Goal: Information Seeking & Learning: Learn about a topic

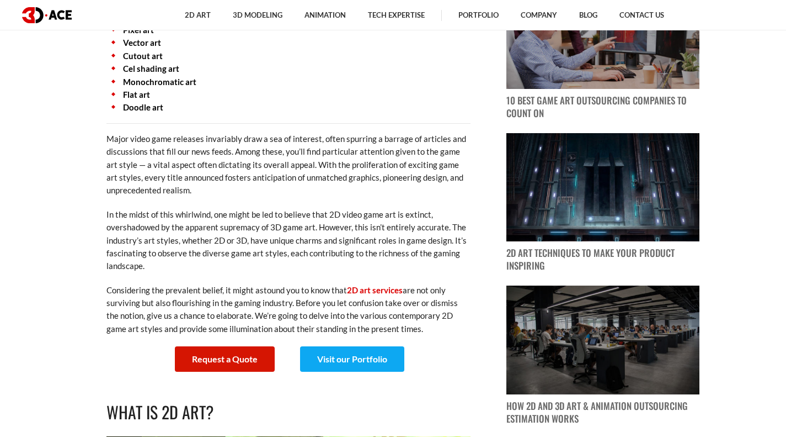
scroll to position [515, 0]
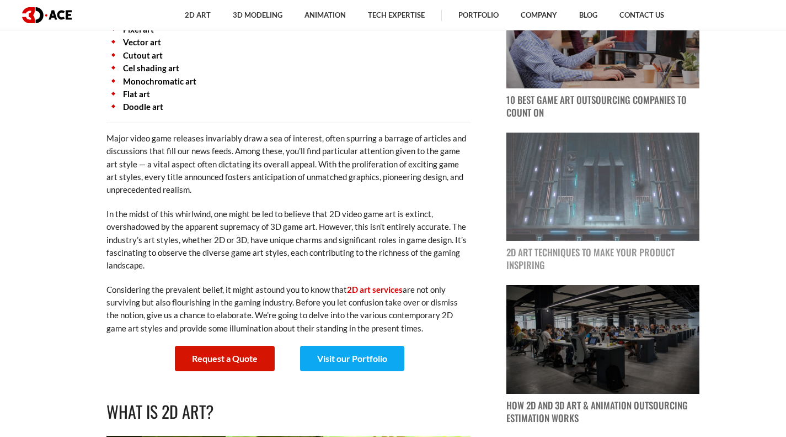
click at [539, 252] on p "2D Art Techniques to Make Your Product Inspiring" at bounding box center [603, 258] width 193 height 25
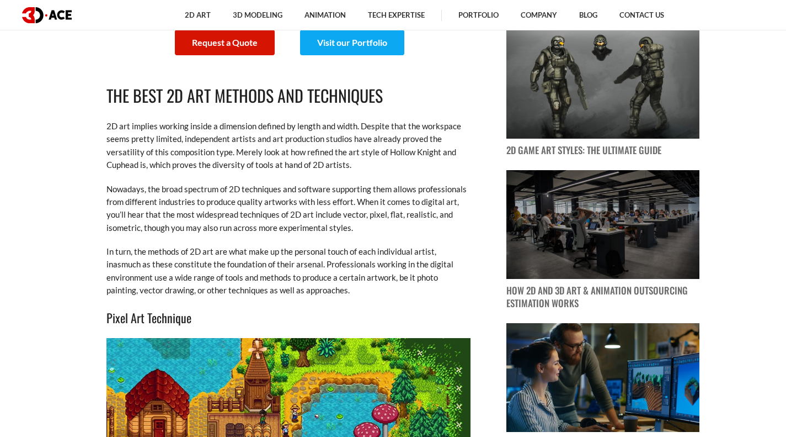
click at [142, 210] on p "Nowadays, the broad spectrum of 2D techniques and software supporting them allo…" at bounding box center [289, 209] width 364 height 52
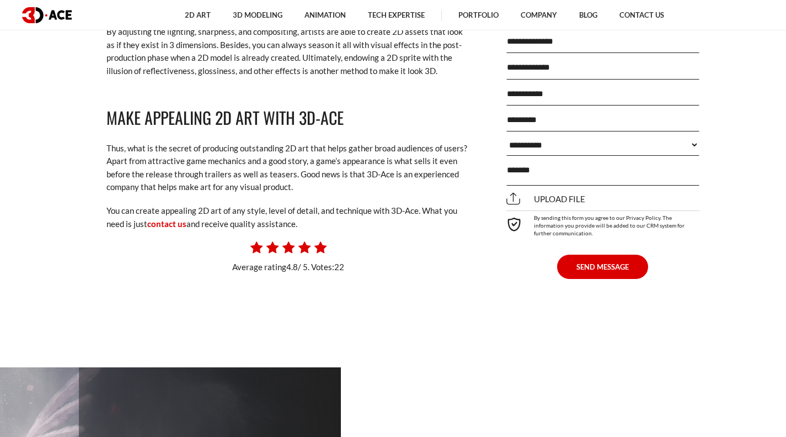
scroll to position [2948, 0]
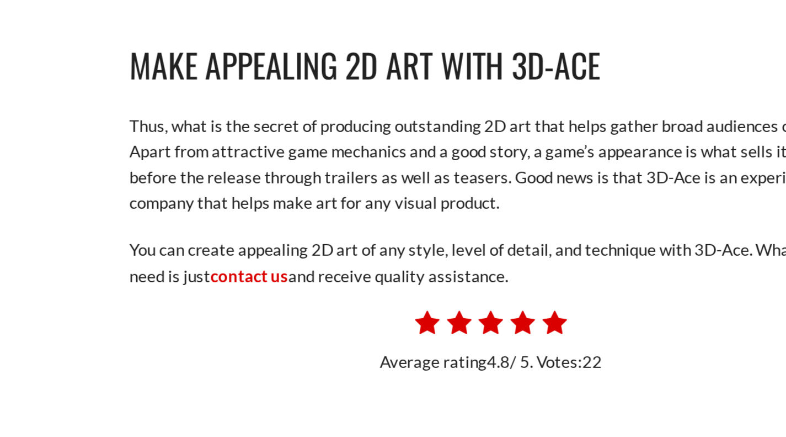
click at [235, 180] on p "Thus, what is the secret of producing outstanding 2D art that helps gather broa…" at bounding box center [289, 161] width 364 height 52
